Goal: Check status: Check status

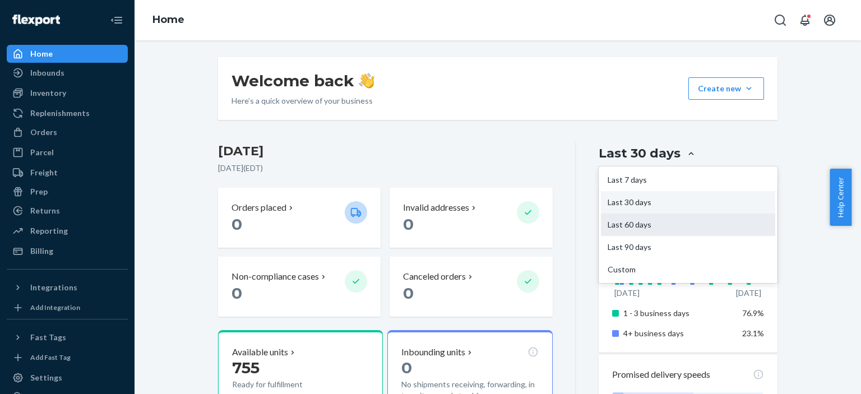
click at [673, 228] on div "Last 60 days" at bounding box center [688, 225] width 174 height 22
click at [624, 154] on input "option Last 60 days focused, 3 of 5. 5 results available. Use Up and Down to ch…" at bounding box center [624, 154] width 0 height 0
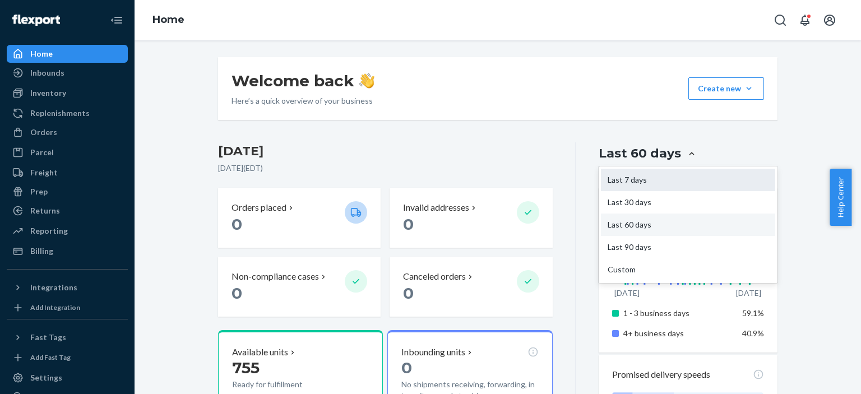
click at [658, 186] on div "Last 7 days" at bounding box center [688, 180] width 174 height 22
click at [625, 154] on input "option Last 60 days, selected. option Last 7 days focused, 1 of 5. 5 results av…" at bounding box center [625, 154] width 0 height 0
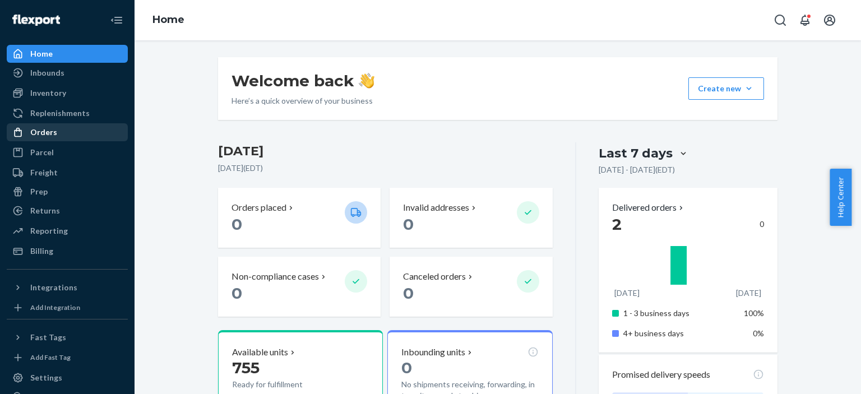
click at [61, 133] on div "Orders" at bounding box center [67, 132] width 119 height 16
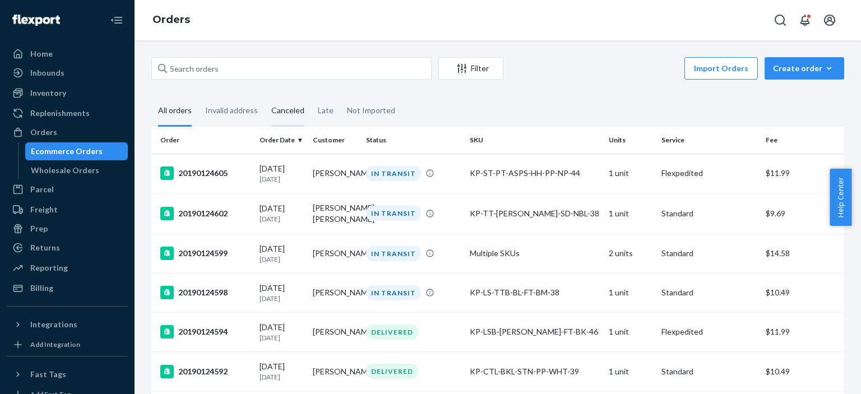
click at [279, 112] on div "Canceled" at bounding box center [287, 111] width 33 height 31
click at [265, 96] on input "Canceled" at bounding box center [265, 96] width 0 height 0
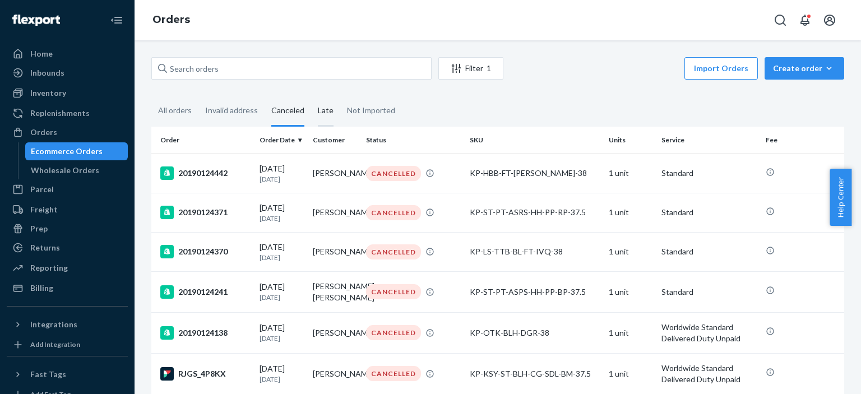
click at [325, 112] on div "Late" at bounding box center [326, 111] width 16 height 31
click at [311, 96] on input "Late" at bounding box center [311, 96] width 0 height 0
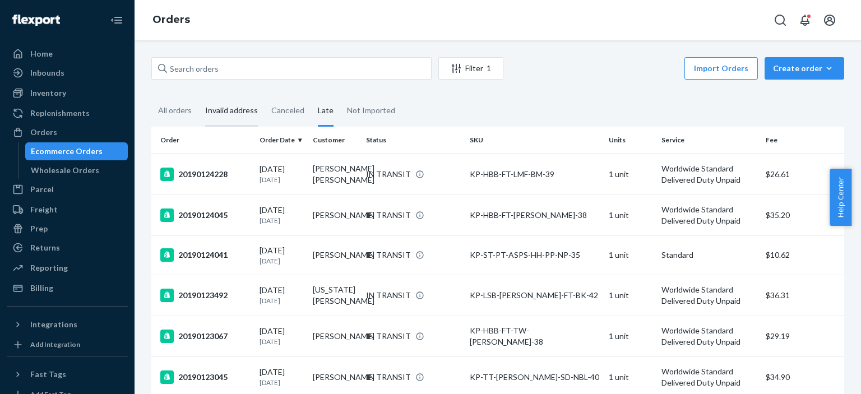
click at [233, 108] on div "Invalid address" at bounding box center [231, 111] width 53 height 31
click at [198, 96] on input "Invalid address" at bounding box center [198, 96] width 0 height 0
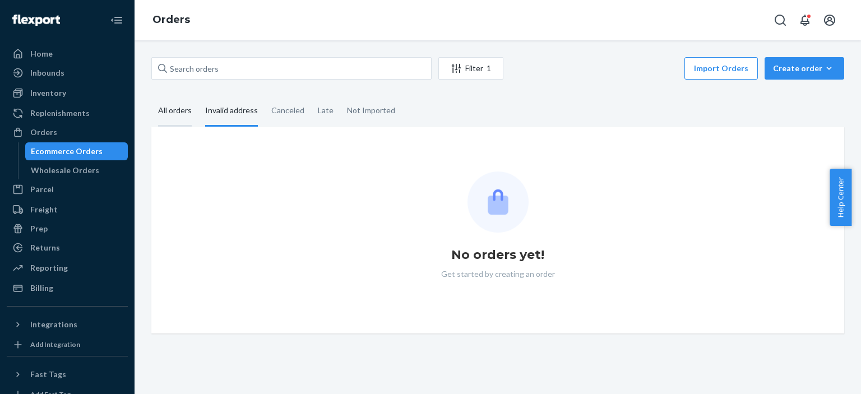
click at [162, 110] on div "All orders" at bounding box center [175, 111] width 34 height 31
click at [151, 96] on input "All orders" at bounding box center [151, 96] width 0 height 0
